Goal: Information Seeking & Learning: Learn about a topic

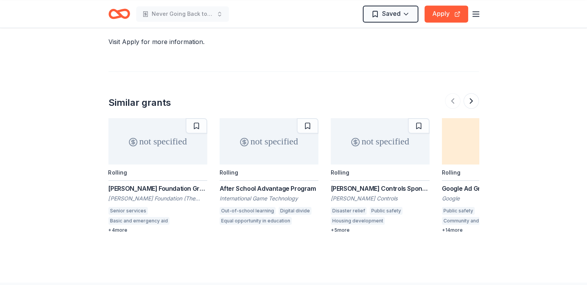
scroll to position [1405, 0]
click at [123, 227] on div "+ 4 more" at bounding box center [157, 230] width 99 height 6
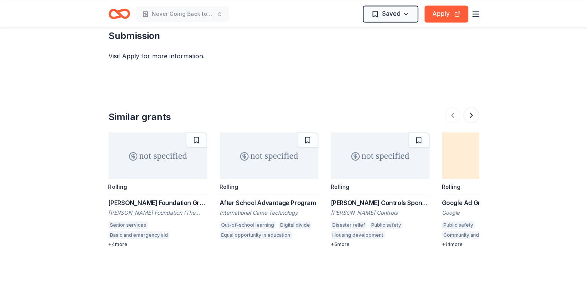
scroll to position [1390, 0]
click at [471, 108] on button at bounding box center [470, 115] width 15 height 15
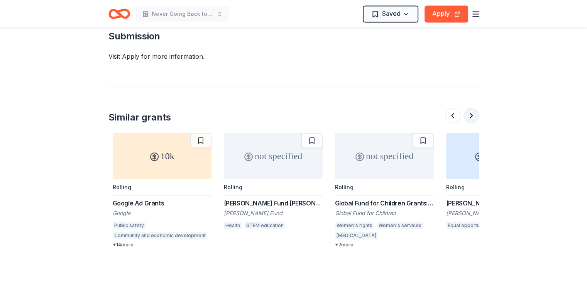
scroll to position [0, 333]
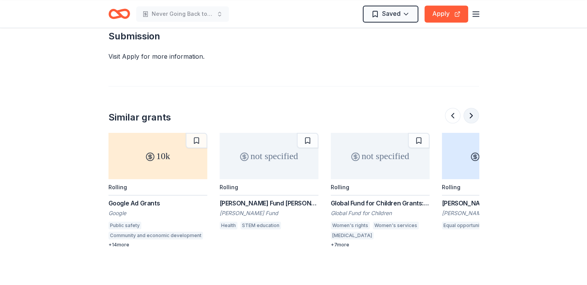
click at [471, 108] on button at bounding box center [470, 115] width 15 height 15
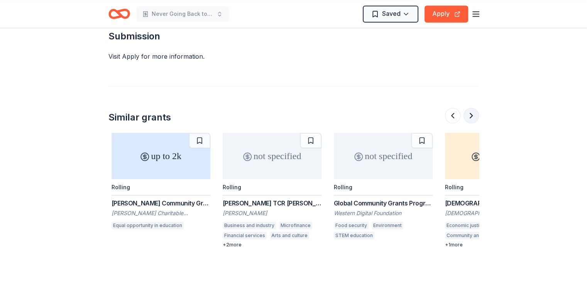
scroll to position [0, 667]
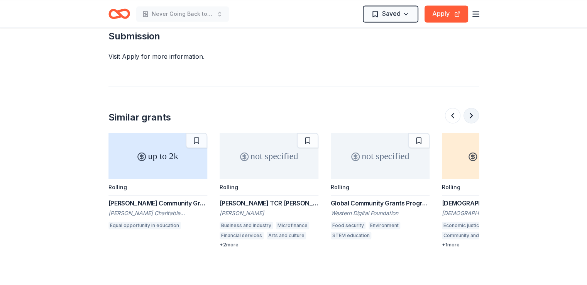
click at [471, 108] on button at bounding box center [470, 115] width 15 height 15
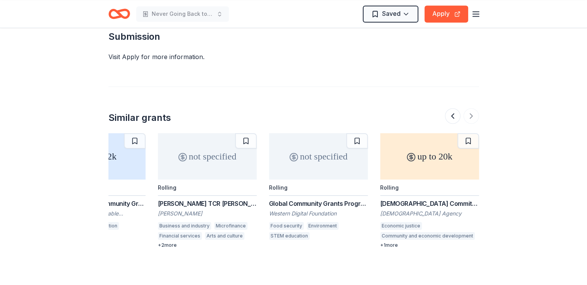
scroll to position [1389, 0]
click at [132, 199] on div "Brown Rudnick Community Grants" at bounding box center [96, 203] width 99 height 9
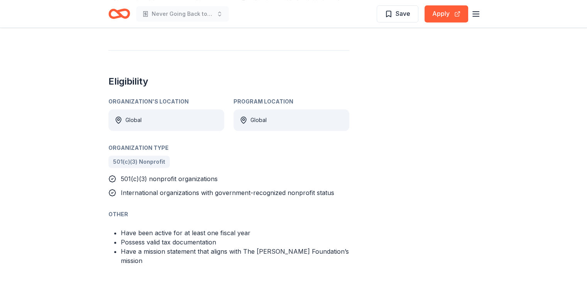
scroll to position [357, 0]
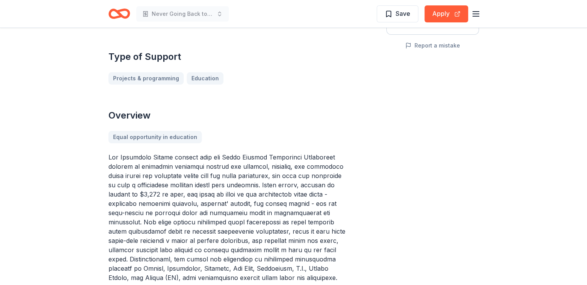
scroll to position [179, 0]
